Goal: Use online tool/utility: Utilize a website feature to perform a specific function

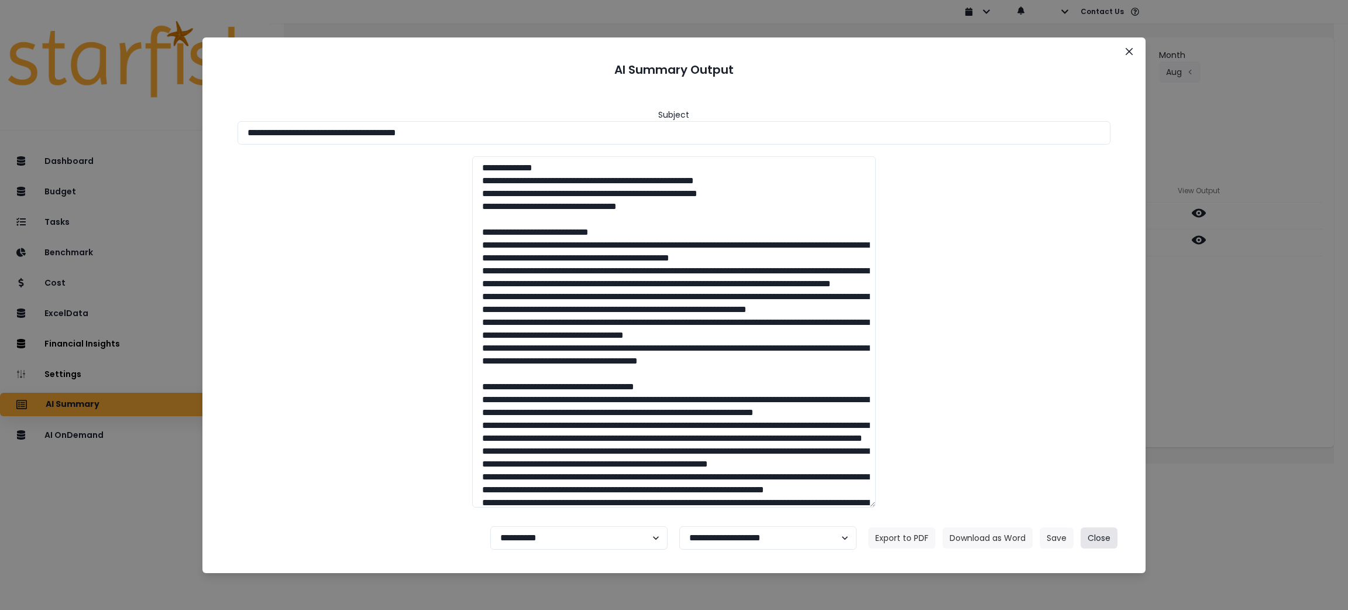
click at [1106, 539] on button "Close" at bounding box center [1099, 537] width 37 height 21
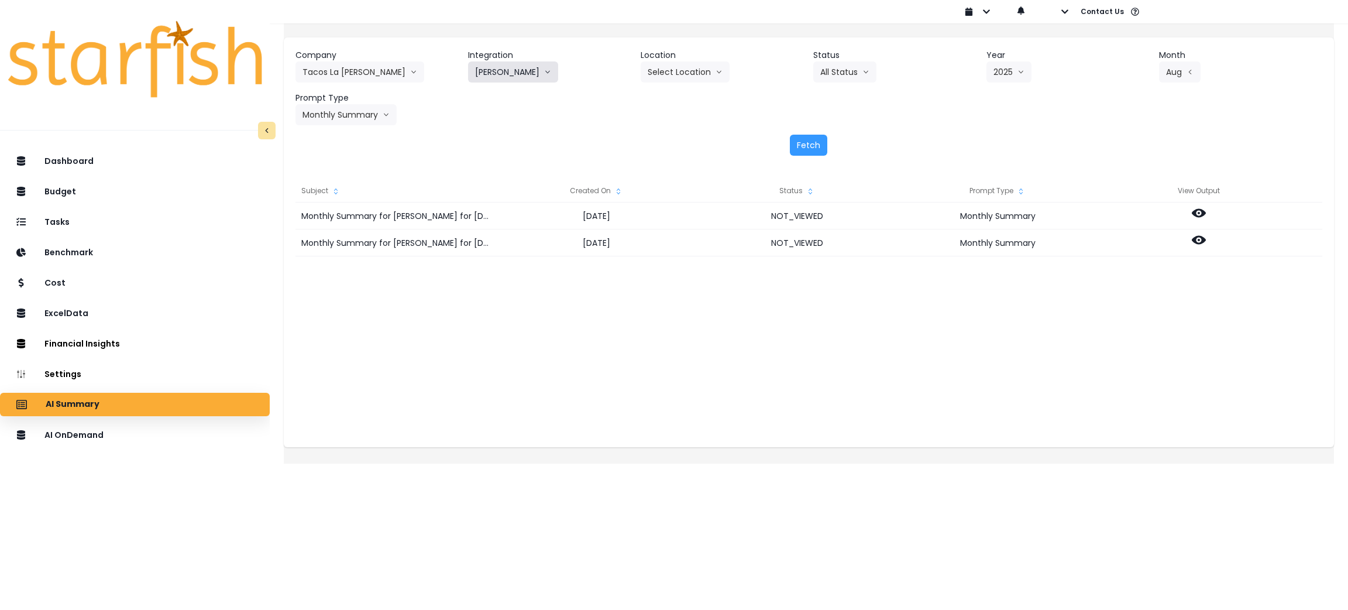
click at [513, 70] on button "[PERSON_NAME]" at bounding box center [513, 71] width 90 height 21
click at [493, 231] on li "La Palma" at bounding box center [508, 222] width 81 height 21
click at [1017, 73] on button "Select Year" at bounding box center [1022, 71] width 73 height 21
click at [998, 145] on li "2025" at bounding box center [1002, 138] width 32 height 21
click at [1165, 68] on button "Select Month" at bounding box center [1199, 71] width 80 height 21
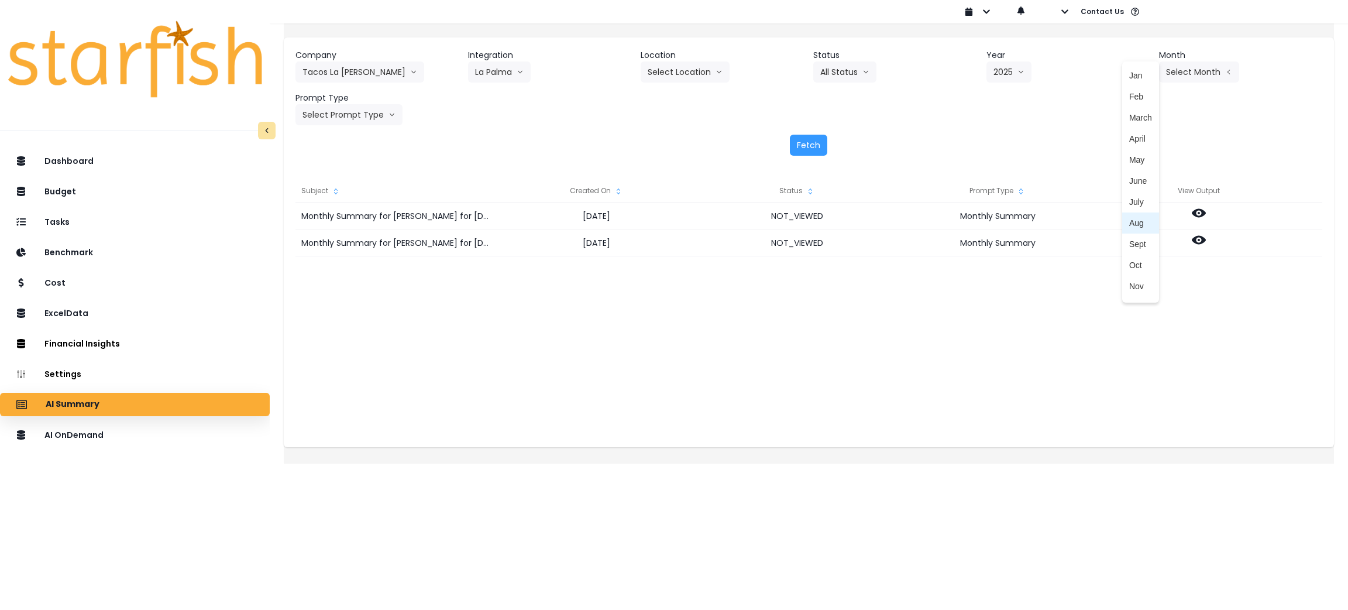
click at [1129, 219] on span "Aug" at bounding box center [1140, 223] width 23 height 12
click at [371, 119] on button "Select Prompt Type" at bounding box center [348, 114] width 107 height 21
click at [346, 221] on span "Monthly Summary" at bounding box center [335, 224] width 66 height 12
click at [793, 150] on button "Fetch" at bounding box center [808, 145] width 37 height 21
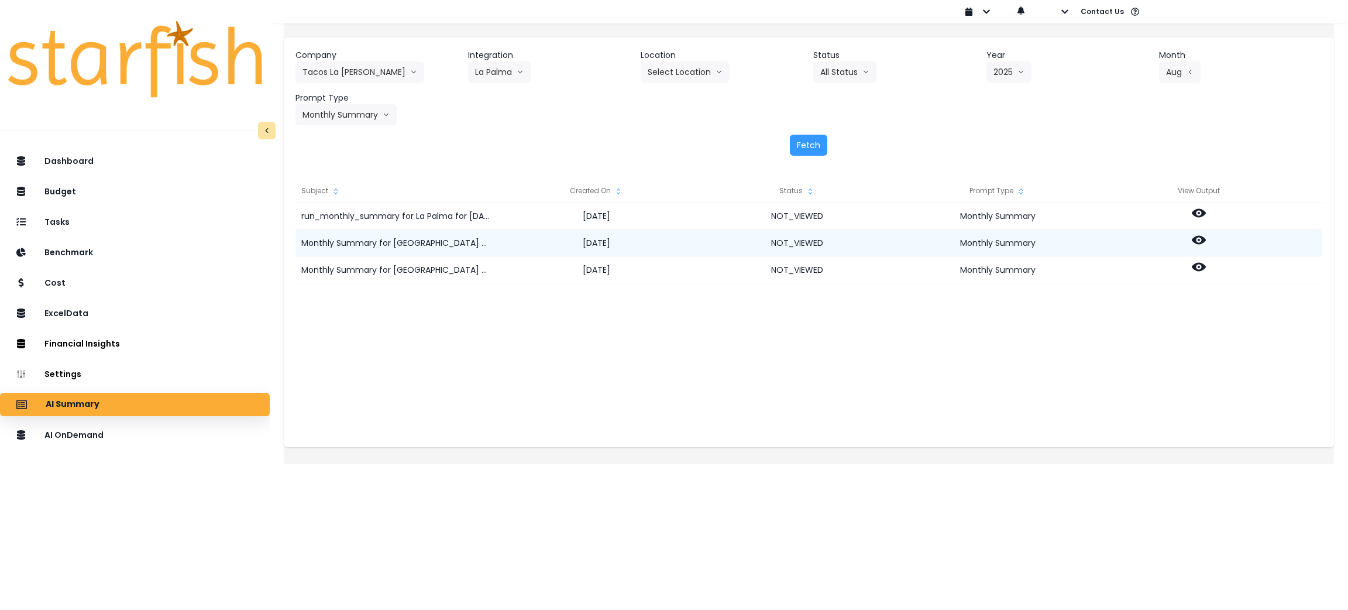
click at [1206, 240] on icon at bounding box center [1199, 240] width 14 height 14
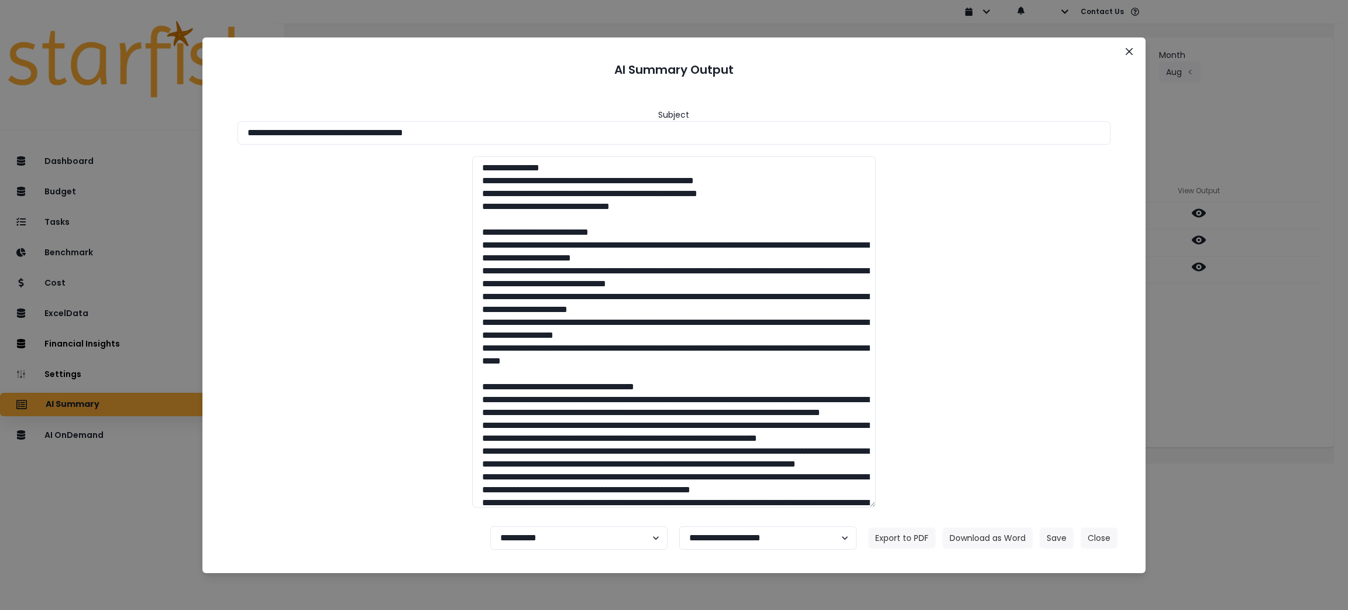
drag, startPoint x: 527, startPoint y: 128, endPoint x: 146, endPoint y: 147, distance: 381.3
click at [49, 122] on div "**********" at bounding box center [674, 305] width 1348 height 610
click at [997, 536] on button "Download as Word" at bounding box center [987, 537] width 90 height 21
drag, startPoint x: 1310, startPoint y: 406, endPoint x: 1297, endPoint y: 385, distance: 24.7
click at [1310, 406] on div "**********" at bounding box center [674, 305] width 1348 height 610
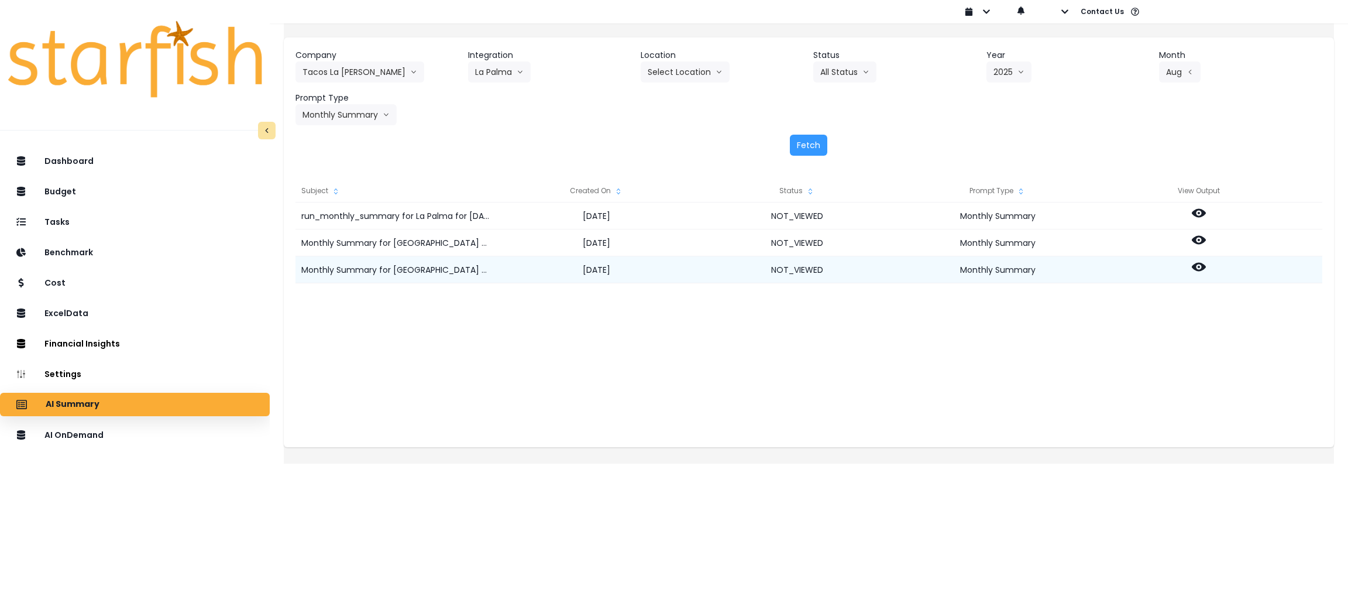
click at [1206, 263] on icon at bounding box center [1199, 267] width 14 height 9
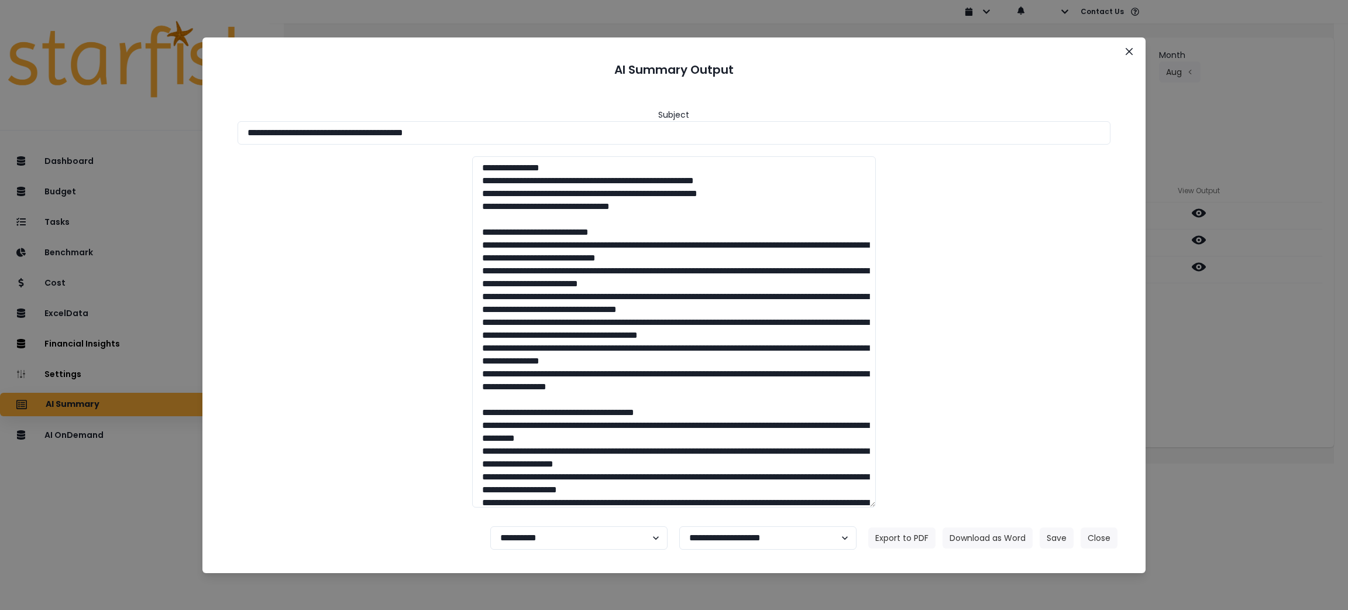
drag, startPoint x: 603, startPoint y: 142, endPoint x: 0, endPoint y: 66, distance: 607.3
click at [0, 66] on div "**********" at bounding box center [674, 305] width 1348 height 610
click at [992, 536] on button "Download as Word" at bounding box center [987, 537] width 90 height 21
click at [1094, 535] on button "Close" at bounding box center [1099, 537] width 37 height 21
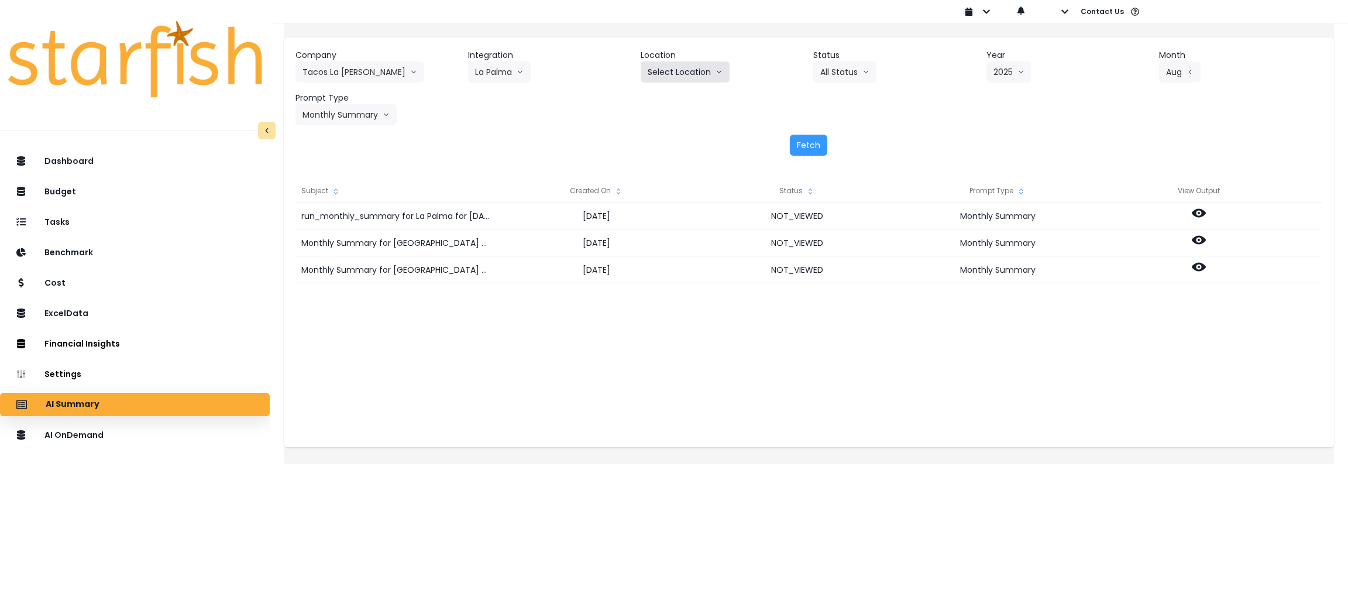
click at [663, 73] on button "Select Location" at bounding box center [685, 71] width 89 height 21
click at [472, 76] on div "Company Tacos La [PERSON_NAME] 86 Costs Asti Bagel Cafe Balance Grille Bald Gin…" at bounding box center [808, 87] width 1027 height 76
click at [500, 71] on button "La Palma" at bounding box center [499, 71] width 63 height 21
click at [510, 135] on span "bocas del toro" at bounding box center [508, 139] width 67 height 12
click at [1017, 68] on button "Select Year" at bounding box center [1022, 71] width 73 height 21
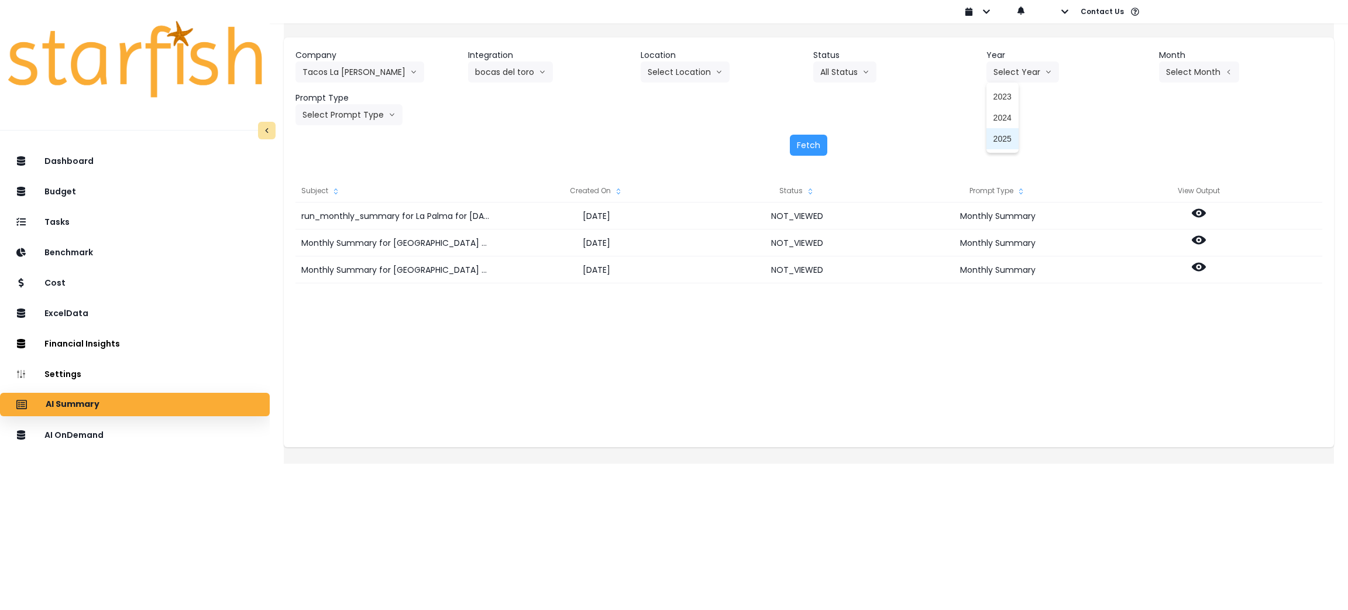
click at [1000, 136] on span "2025" at bounding box center [1002, 139] width 18 height 12
click at [1174, 68] on button "Select Month" at bounding box center [1199, 71] width 80 height 21
click at [1129, 221] on span "Aug" at bounding box center [1140, 223] width 23 height 12
click at [360, 108] on button "Select Prompt Type" at bounding box center [348, 114] width 107 height 21
click at [350, 221] on span "Monthly Summary" at bounding box center [335, 224] width 66 height 12
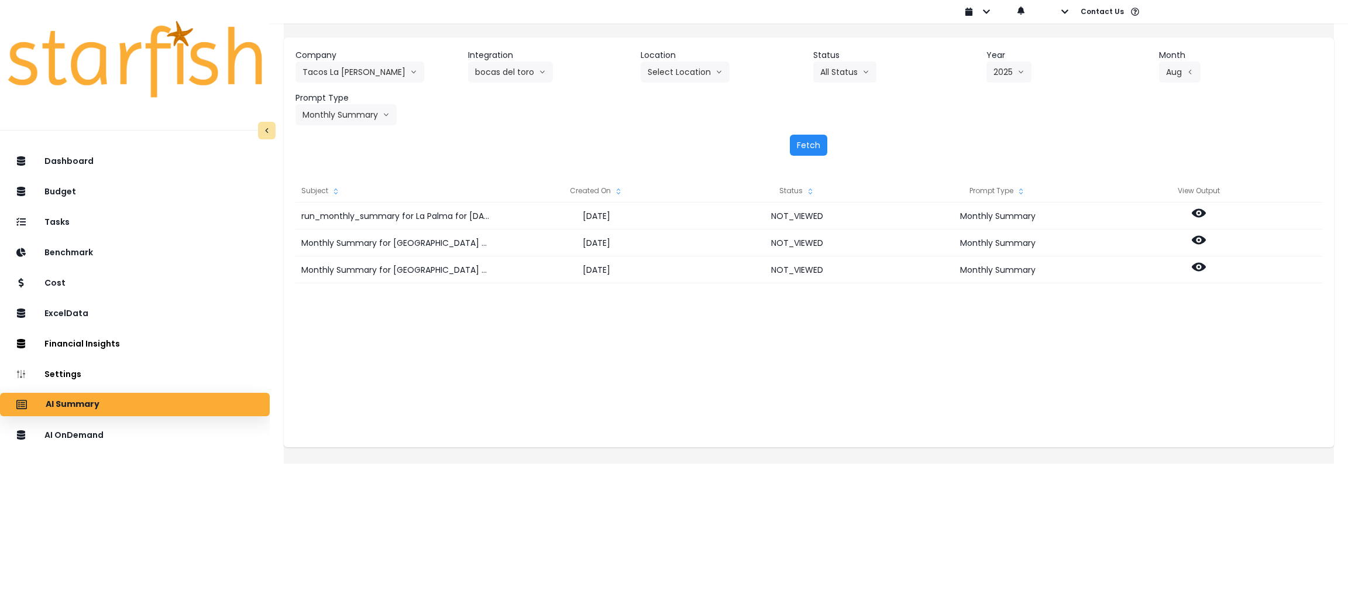
click at [809, 140] on button "Fetch" at bounding box center [808, 145] width 37 height 21
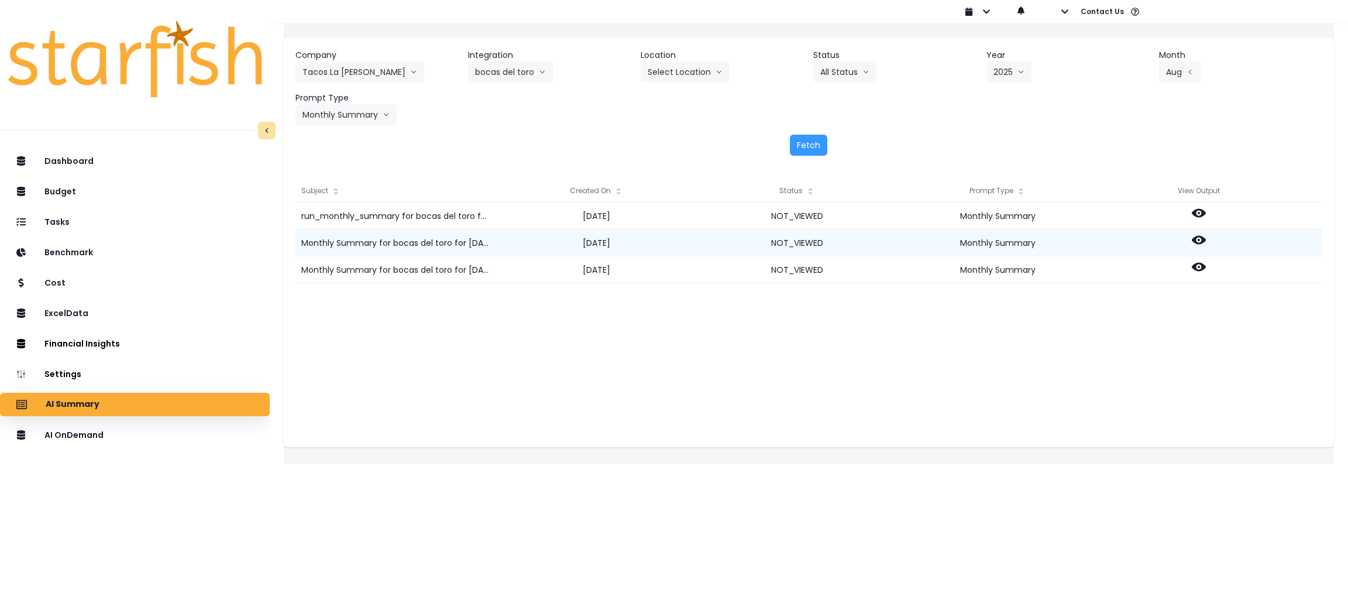
click at [1206, 234] on icon at bounding box center [1199, 240] width 14 height 14
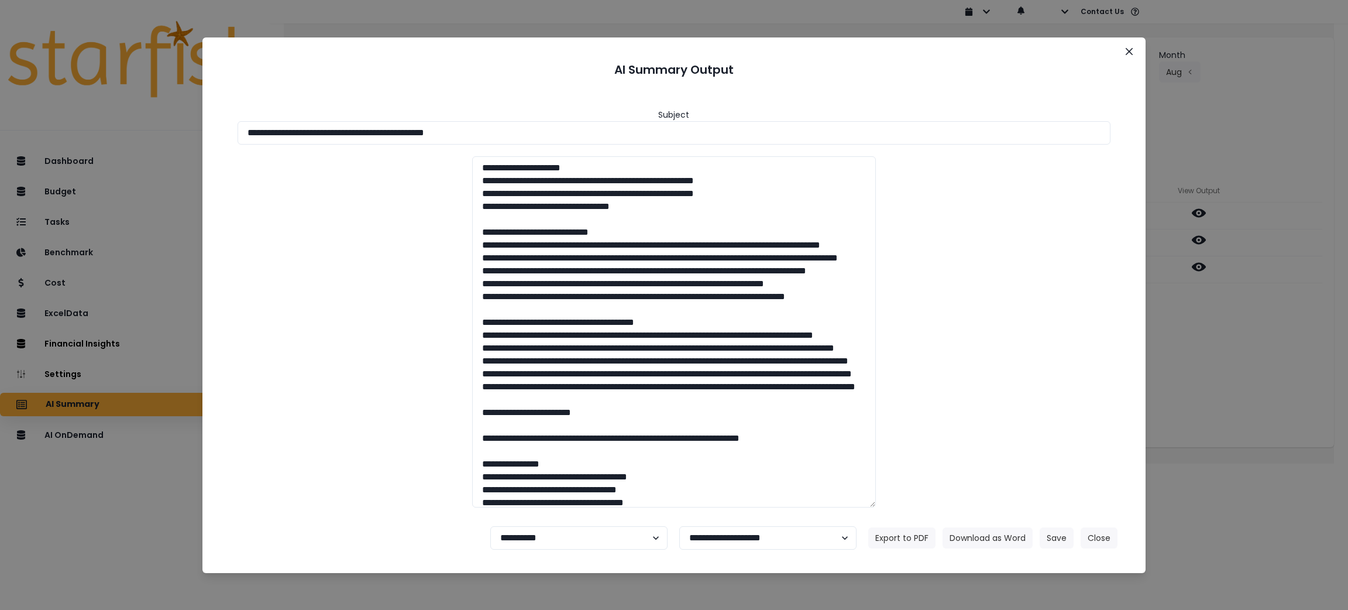
drag, startPoint x: 596, startPoint y: 133, endPoint x: 85, endPoint y: 111, distance: 511.2
click at [85, 111] on div "**********" at bounding box center [674, 305] width 1348 height 610
click at [982, 538] on button "Download as Word" at bounding box center [987, 537] width 90 height 21
drag, startPoint x: 1279, startPoint y: 406, endPoint x: 1281, endPoint y: 398, distance: 7.7
click at [1279, 406] on div "**********" at bounding box center [674, 305] width 1348 height 610
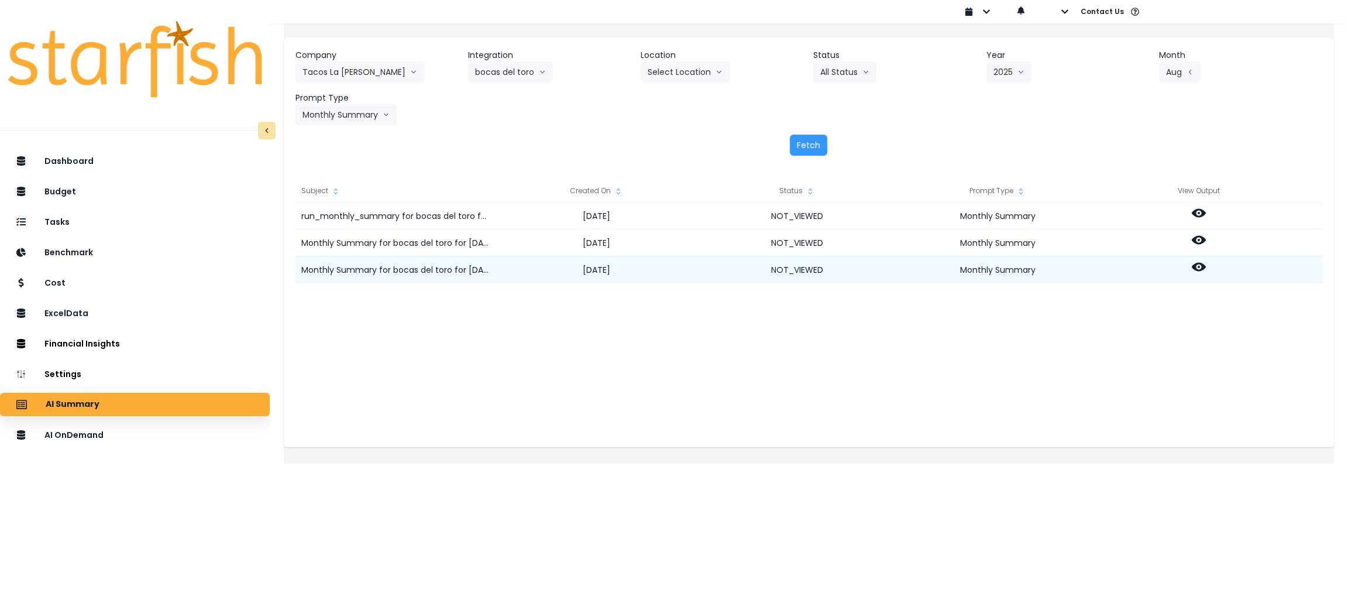
click at [1206, 267] on icon at bounding box center [1199, 267] width 14 height 14
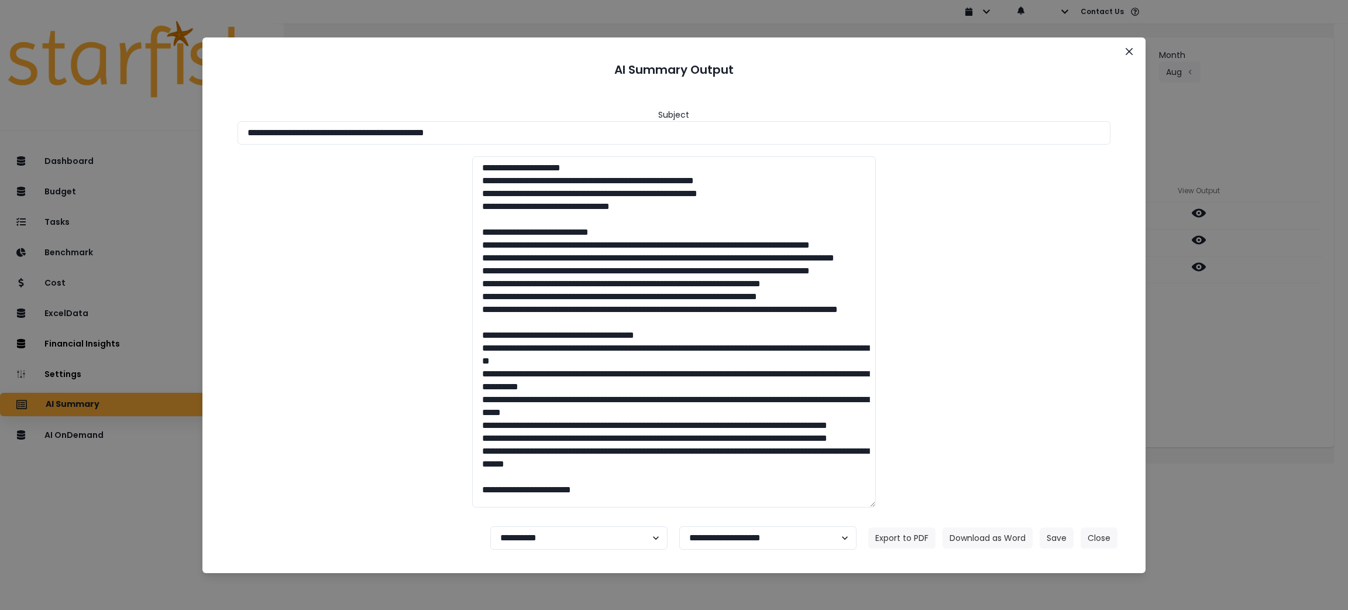
drag, startPoint x: 512, startPoint y: 136, endPoint x: 80, endPoint y: 104, distance: 433.0
click at [80, 104] on div "**********" at bounding box center [674, 305] width 1348 height 610
click at [988, 535] on button "Download as Word" at bounding box center [987, 537] width 90 height 21
click at [1096, 539] on button "Close" at bounding box center [1099, 537] width 37 height 21
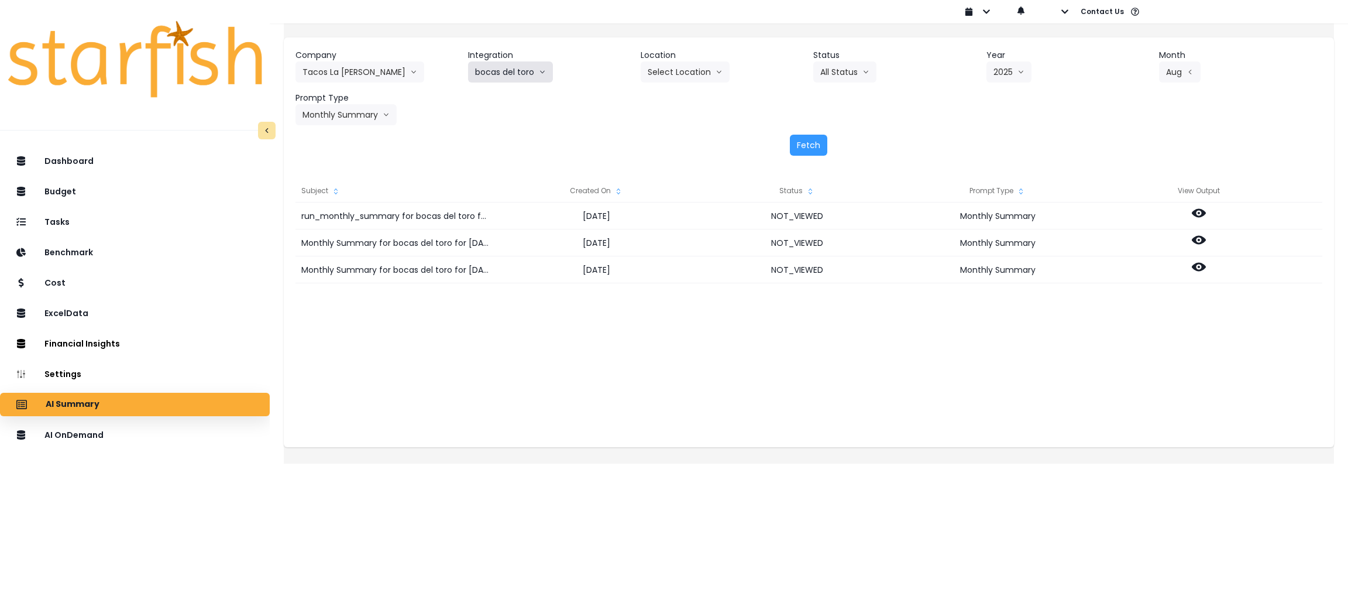
click at [539, 81] on button "bocas del toro" at bounding box center [510, 71] width 85 height 21
click at [533, 65] on button "bocas del toro" at bounding box center [510, 71] width 85 height 21
click at [521, 199] on span "dobo boquete" at bounding box center [508, 202] width 67 height 12
click at [1013, 74] on button "Select Year" at bounding box center [1022, 71] width 73 height 21
click at [1007, 131] on li "2025" at bounding box center [1002, 138] width 32 height 21
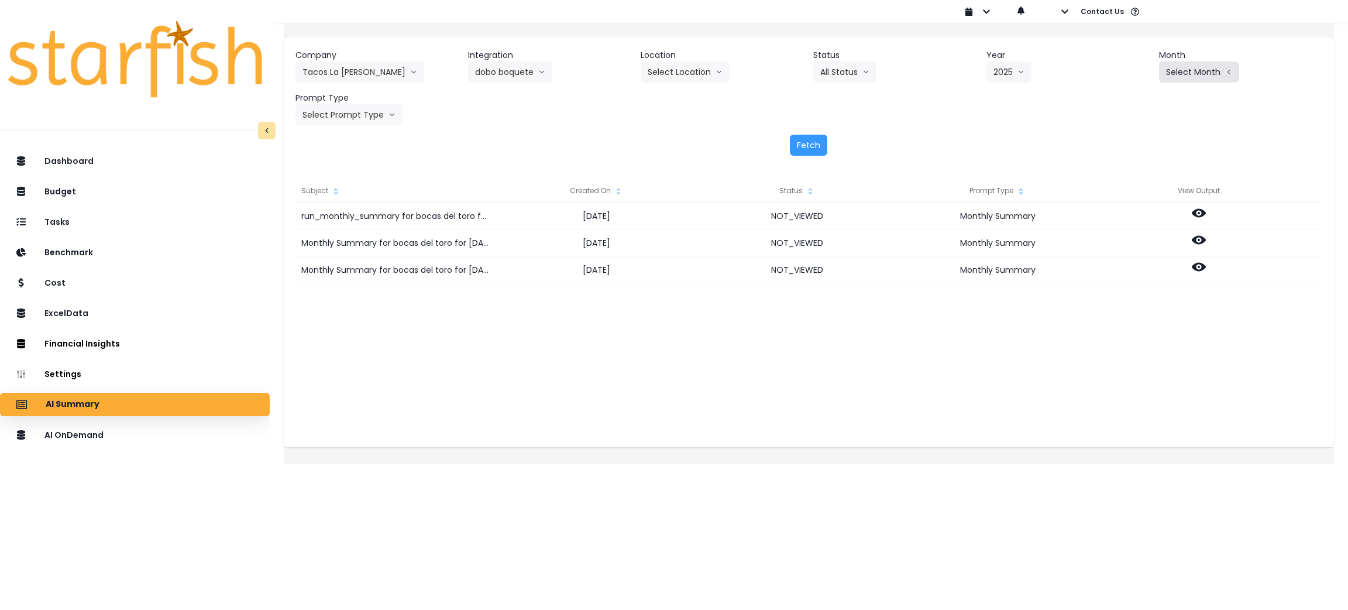
click at [1184, 75] on button "Select Month" at bounding box center [1199, 71] width 80 height 21
click at [1129, 220] on span "Aug" at bounding box center [1140, 223] width 23 height 12
click at [341, 109] on button "Select Prompt Type" at bounding box center [348, 114] width 107 height 21
click at [338, 222] on span "Monthly Summary" at bounding box center [335, 224] width 66 height 12
click at [823, 139] on button "Fetch" at bounding box center [808, 145] width 37 height 21
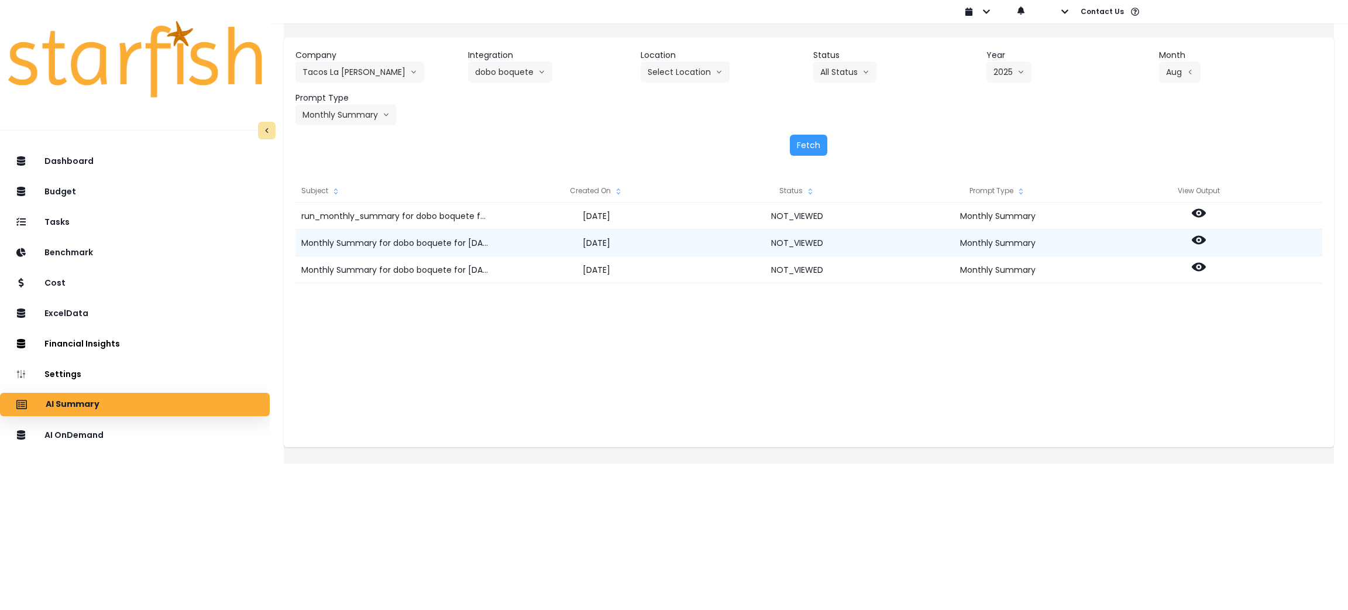
click at [1206, 239] on icon at bounding box center [1199, 240] width 14 height 9
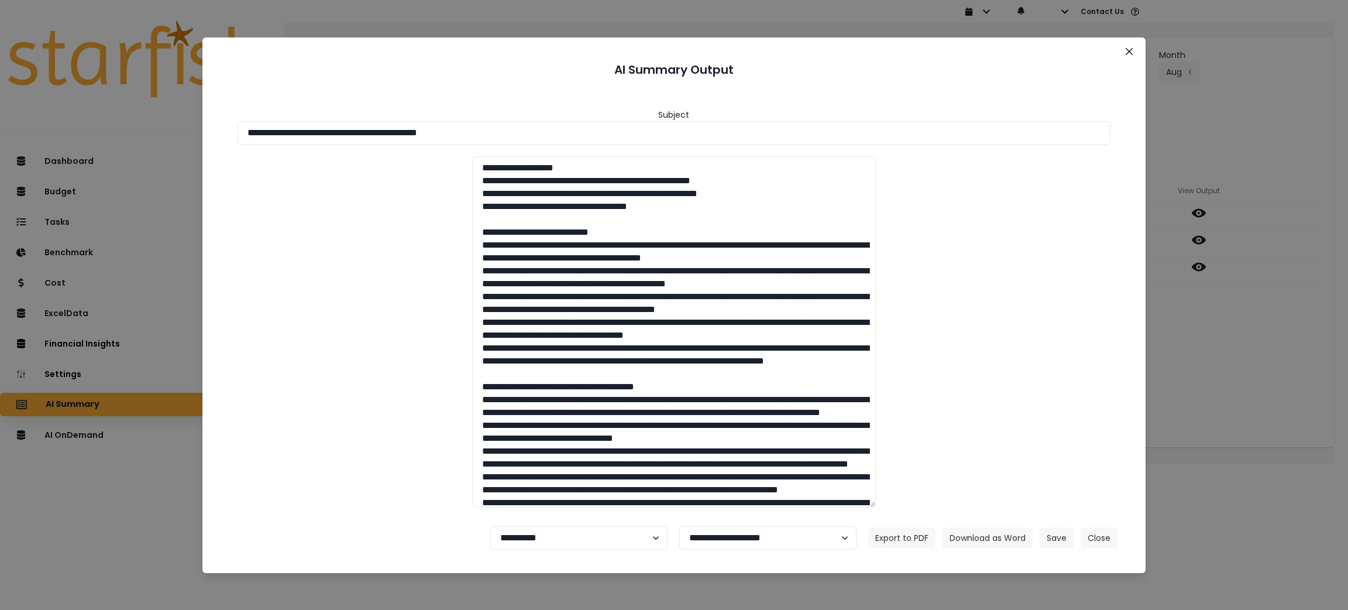
drag, startPoint x: 501, startPoint y: 129, endPoint x: 0, endPoint y: 94, distance: 502.6
click at [0, 94] on div "**********" at bounding box center [674, 305] width 1348 height 610
click at [979, 536] on button "Download as Word" at bounding box center [987, 537] width 90 height 21
drag, startPoint x: 1347, startPoint y: 496, endPoint x: 1326, endPoint y: 473, distance: 30.7
click at [1347, 496] on div "**********" at bounding box center [674, 305] width 1348 height 610
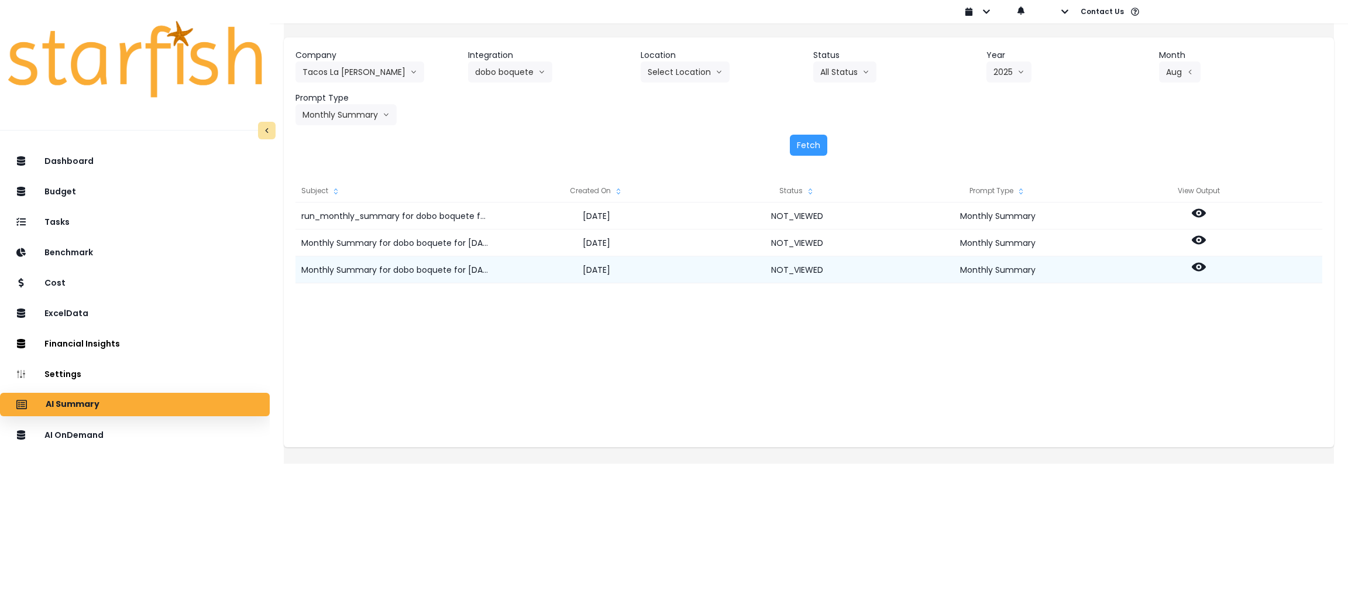
click at [1206, 265] on icon at bounding box center [1199, 267] width 14 height 9
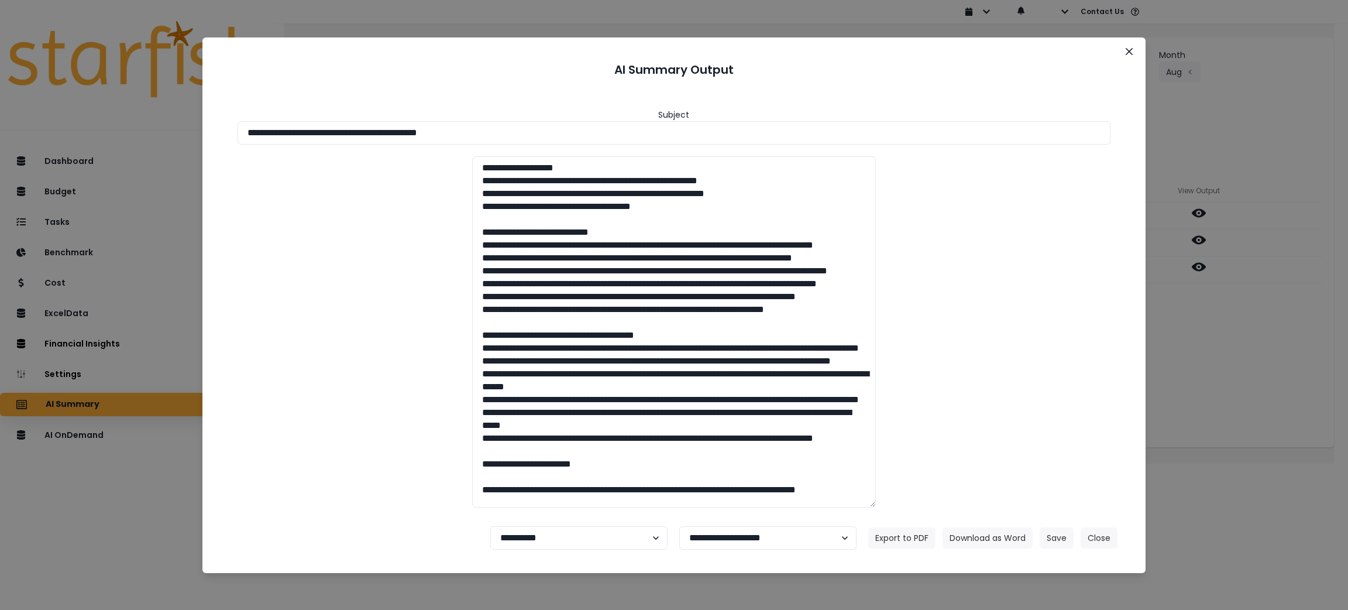
drag, startPoint x: 546, startPoint y: 133, endPoint x: 25, endPoint y: 118, distance: 520.9
click at [26, 118] on div "**********" at bounding box center [674, 305] width 1348 height 610
click at [980, 536] on button "Download as Word" at bounding box center [987, 537] width 90 height 21
